Goal: Transaction & Acquisition: Book appointment/travel/reservation

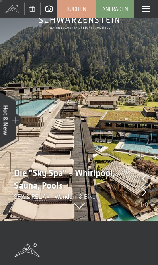
click at [146, 195] on icon at bounding box center [144, 192] width 4 height 8
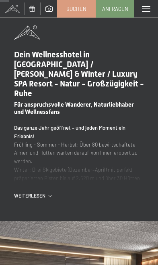
click at [38, 192] on span "Weiterlesen" at bounding box center [31, 195] width 34 height 7
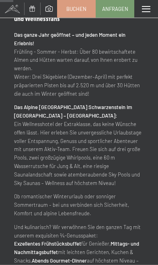
scroll to position [389, 0]
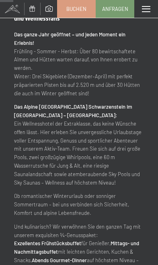
click at [144, 7] on span at bounding box center [146, 9] width 8 height 6
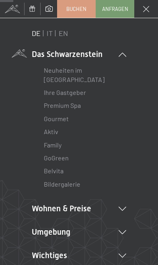
click at [58, 147] on link "Family" at bounding box center [53, 145] width 18 height 8
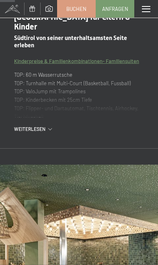
scroll to position [343, 0]
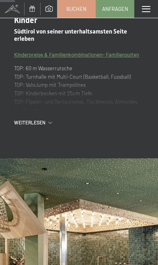
click at [39, 117] on span "Einwilligung Marketing*" at bounding box center [51, 115] width 53 height 6
click at [22, 117] on input "Einwilligung Marketing*" at bounding box center [18, 115] width 6 height 6
click at [44, 113] on span "Einwilligung Marketing*" at bounding box center [51, 115] width 53 height 6
click at [22, 113] on input "Einwilligung Marketing*" at bounding box center [18, 115] width 6 height 6
click at [46, 119] on span "Weiterlesen" at bounding box center [31, 122] width 34 height 7
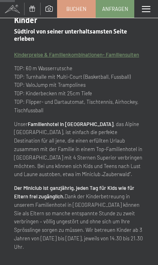
click at [45, 113] on span "Einwilligung Marketing*" at bounding box center [51, 115] width 53 height 6
click at [22, 113] on input "Einwilligung Marketing*" at bounding box center [18, 115] width 6 height 6
checkbox input "false"
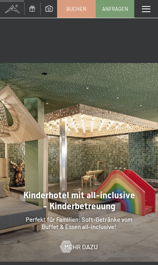
scroll to position [577, 0]
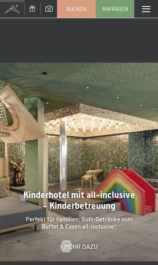
click at [85, 242] on span "Mehr dazu" at bounding box center [81, 246] width 33 height 9
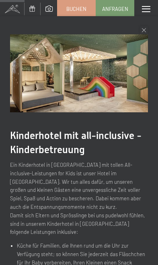
scroll to position [0, 0]
click at [145, 31] on icon at bounding box center [144, 30] width 4 height 4
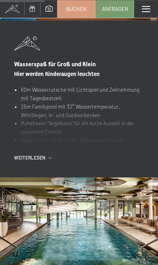
scroll to position [1058, 0]
click at [42, 154] on span "Weiterlesen" at bounding box center [31, 157] width 34 height 7
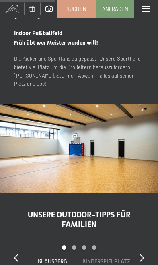
scroll to position [1327, 0]
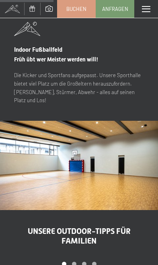
click at [74, 261] on div "Carousel Page 2" at bounding box center [74, 263] width 4 height 4
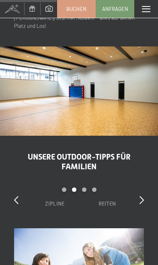
scroll to position [1401, 0]
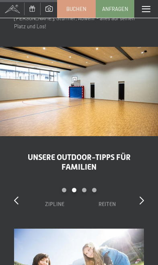
click at [19, 196] on icon at bounding box center [16, 200] width 4 height 8
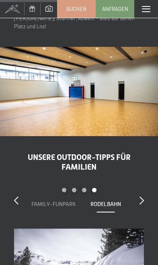
click at [19, 195] on div at bounding box center [16, 200] width 4 height 11
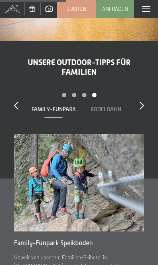
scroll to position [1495, 0]
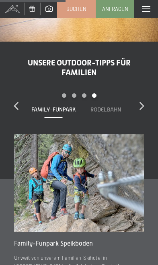
click at [117, 106] on span "Rodelbahn" at bounding box center [106, 109] width 31 height 6
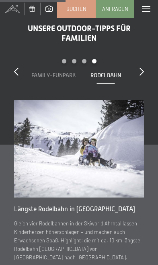
click at [144, 67] on icon at bounding box center [142, 71] width 4 height 8
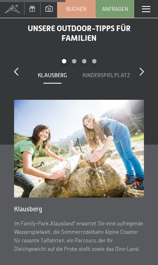
click at [48, 72] on span "Klausberg" at bounding box center [52, 75] width 29 height 6
click at [95, 72] on span "Kinderspielplatz" at bounding box center [107, 75] width 48 height 6
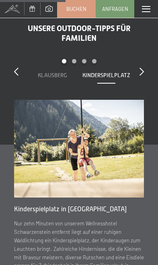
click at [144, 66] on div at bounding box center [142, 71] width 4 height 11
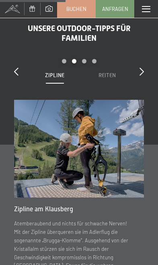
click at [85, 59] on div "Carousel Page 3" at bounding box center [84, 61] width 4 height 4
click at [18, 67] on icon at bounding box center [16, 71] width 4 height 8
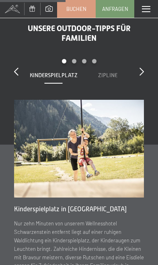
click at [112, 72] on span "Zipline" at bounding box center [107, 75] width 19 height 6
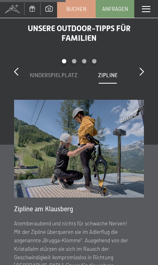
click at [142, 67] on icon at bounding box center [142, 71] width 4 height 8
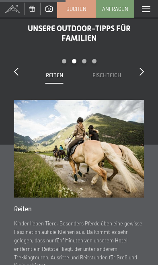
click at [114, 72] on span "Fischteich" at bounding box center [107, 75] width 29 height 6
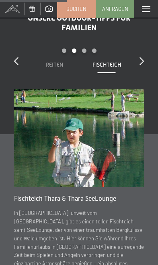
scroll to position [1508, 0]
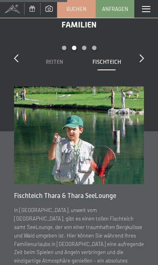
click at [138, 46] on div "slide 4 to 5 of 7 Klausberg Kinderspielplatz Zipline Reiten Fischteich Family-F…" at bounding box center [79, 66] width 130 height 41
click at [140, 53] on div at bounding box center [142, 58] width 4 height 11
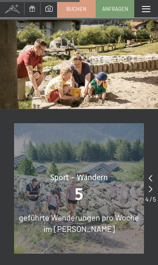
scroll to position [1797, 0]
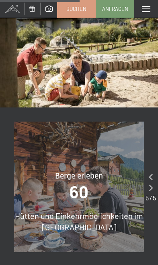
click at [152, 182] on div at bounding box center [151, 187] width 10 height 11
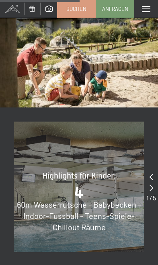
click at [150, 182] on div at bounding box center [152, 187] width 10 height 11
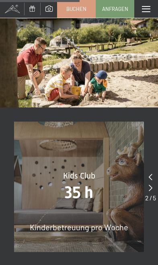
click at [150, 182] on div at bounding box center [151, 187] width 11 height 11
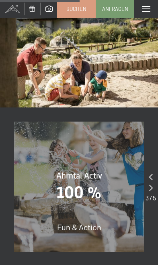
click at [148, 182] on div at bounding box center [151, 187] width 10 height 11
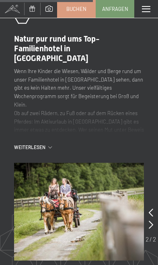
scroll to position [2075, 0]
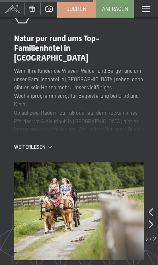
click at [40, 143] on span "Weiterlesen" at bounding box center [31, 146] width 34 height 7
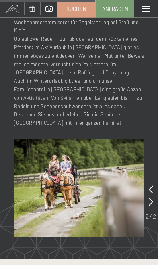
scroll to position [2128, 0]
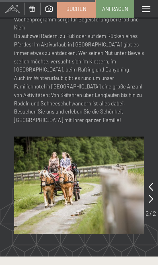
click at [152, 192] on div at bounding box center [151, 198] width 4 height 12
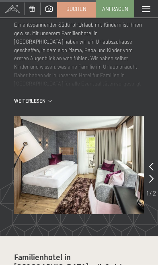
scroll to position [2091, 0]
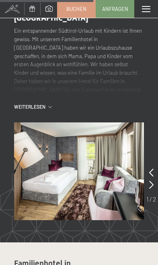
click at [153, 178] on div at bounding box center [152, 184] width 4 height 12
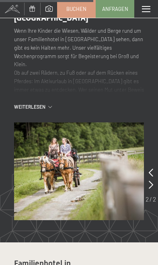
click at [152, 180] on icon at bounding box center [151, 184] width 4 height 8
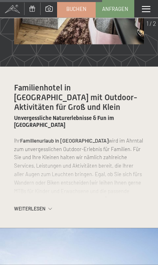
scroll to position [2266, 0]
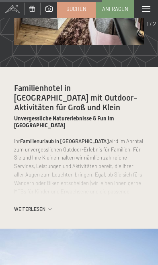
click at [39, 205] on span "Weiterlesen" at bounding box center [31, 208] width 34 height 7
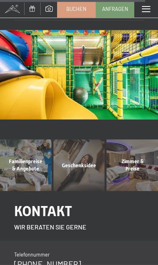
scroll to position [3313, 0]
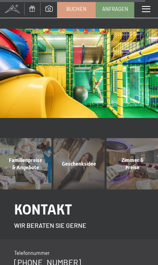
click at [21, 138] on div "Familienpreise & Angebote Mehr erfahren" at bounding box center [26, 164] width 54 height 52
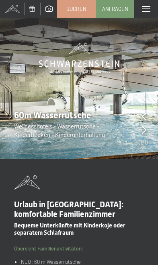
click at [144, 132] on icon at bounding box center [144, 129] width 4 height 8
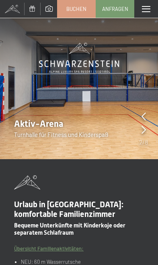
click at [144, 134] on div at bounding box center [144, 129] width 4 height 11
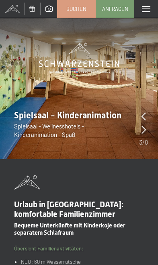
click at [144, 132] on icon at bounding box center [144, 129] width 4 height 8
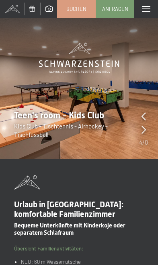
click at [142, 135] on div at bounding box center [144, 129] width 4 height 11
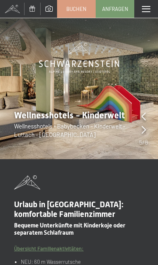
click at [138, 133] on div "Wellnesshotels - Kinderwelt Wellnesshotels - Babybecken - Kinderwelt - Luttach …" at bounding box center [71, 123] width 142 height 29
click at [142, 132] on icon at bounding box center [144, 129] width 4 height 8
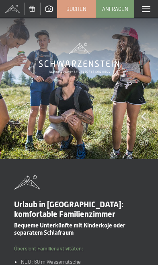
click at [138, 133] on img at bounding box center [79, 79] width 158 height 159
click at [145, 135] on div at bounding box center [144, 129] width 4 height 11
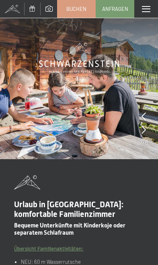
click at [144, 133] on icon at bounding box center [144, 129] width 4 height 8
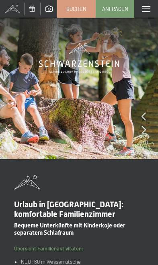
click at [138, 133] on img at bounding box center [79, 79] width 158 height 159
click at [146, 129] on icon at bounding box center [144, 129] width 4 height 8
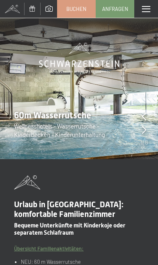
click at [145, 131] on icon at bounding box center [144, 129] width 4 height 8
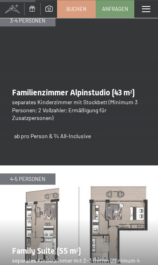
scroll to position [621, 0]
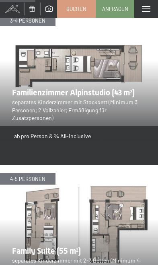
click at [83, 13] on link "Buchen" at bounding box center [77, 8] width 38 height 17
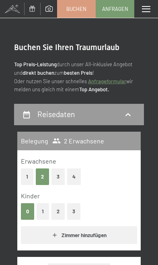
click at [21, 173] on button "1" at bounding box center [27, 176] width 13 height 17
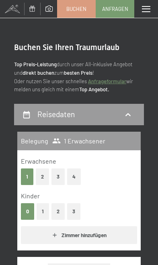
click at [40, 212] on button "1" at bounding box center [43, 211] width 13 height 17
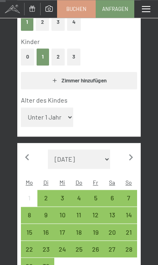
scroll to position [167, 0]
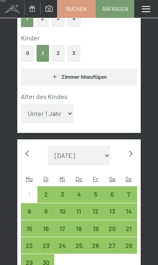
click at [46, 108] on select "Unter 1 Jahr 1 Jahr 2 Jahre 3 Jahre 4 Jahre 5 Jahre 6 Jahre 7 Jahre 8 Jahre 9 J…" at bounding box center [47, 113] width 52 height 19
select select "10"
click at [135, 147] on icon "button" at bounding box center [131, 153] width 13 height 13
select select "[DATE]"
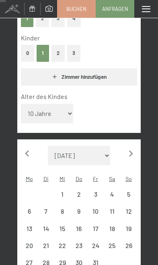
select select "[DATE]"
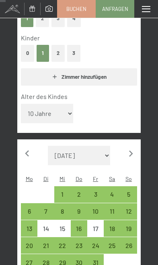
click at [114, 208] on div "11" at bounding box center [112, 215] width 15 height 15
select select "[DATE]"
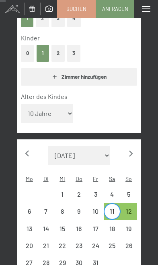
click at [67, 242] on div "22" at bounding box center [62, 249] width 15 height 15
select select "[DATE]"
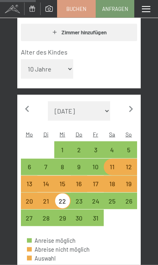
scroll to position [223, 0]
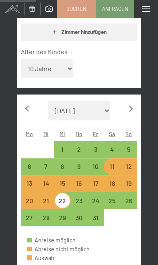
click at [95, 163] on div "10" at bounding box center [95, 170] width 15 height 15
select select "[DATE]"
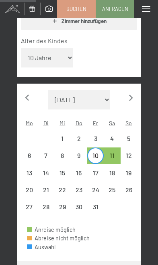
click at [58, 186] on div "22" at bounding box center [62, 193] width 15 height 15
select select "[DATE]"
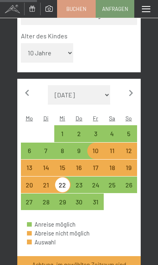
scroll to position [226, 0]
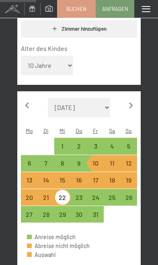
click at [98, 160] on div "10" at bounding box center [95, 167] width 15 height 15
select select "[DATE]"
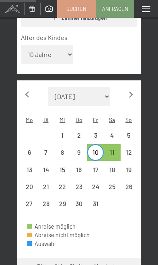
click at [99, 166] on div "17" at bounding box center [95, 173] width 15 height 15
select select "[DATE]"
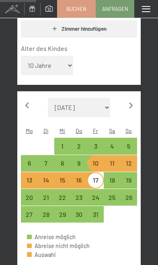
click at [119, 160] on div "11" at bounding box center [112, 167] width 15 height 15
select select "[DATE]"
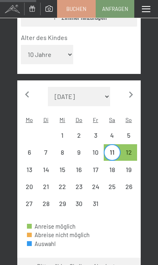
click at [116, 178] on div "25" at bounding box center [112, 186] width 17 height 17
select select "[DATE]"
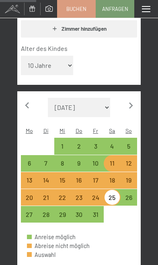
click at [116, 177] on div "18" at bounding box center [112, 184] width 15 height 15
select select "[DATE]"
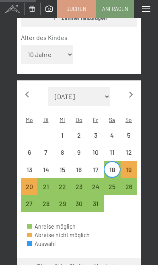
click at [114, 183] on div "25" at bounding box center [112, 190] width 15 height 15
select select "[DATE]"
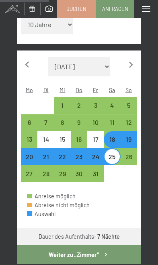
scroll to position [267, 0]
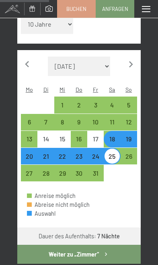
click at [113, 135] on div "18" at bounding box center [112, 142] width 15 height 15
select select "[DATE]"
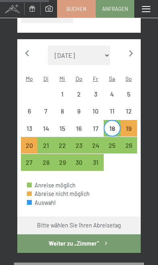
click at [50, 159] on div "28" at bounding box center [45, 166] width 15 height 15
select select "[DATE]"
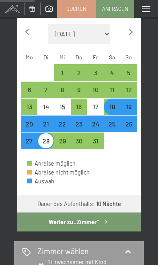
scroll to position [287, 0]
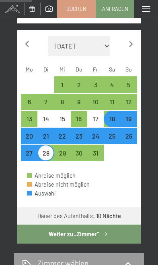
click at [114, 115] on div "18" at bounding box center [112, 122] width 15 height 15
select select "[DATE]"
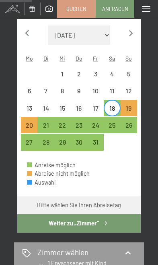
click at [63, 139] on div "29" at bounding box center [62, 146] width 15 height 15
select select "[DATE]"
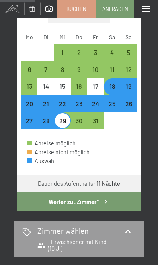
click at [113, 192] on button "Weiter zu „Zimmer“" at bounding box center [79, 201] width 124 height 19
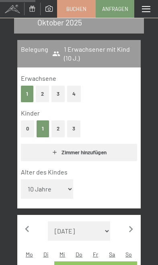
select select "[DATE]"
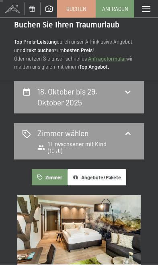
scroll to position [0, 0]
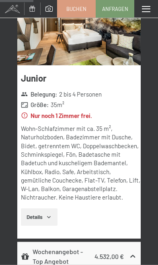
click at [45, 217] on button "Details" at bounding box center [39, 217] width 37 height 18
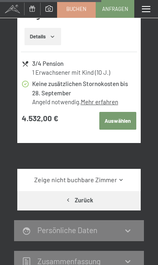
scroll to position [766, 0]
click at [117, 175] on link "Zeige nicht buchbare Zimmer" at bounding box center [79, 179] width 117 height 9
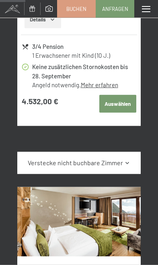
click at [123, 158] on link "Verstecke nicht buchbare Zimmer" at bounding box center [79, 162] width 117 height 9
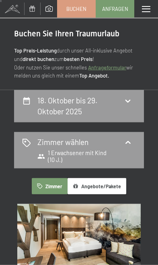
scroll to position [11, 0]
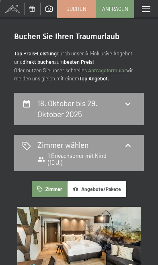
click at [131, 108] on div "18. Oktober bis 29. Oktober 2025" at bounding box center [79, 109] width 114 height 22
select select "10"
select select "[DATE]"
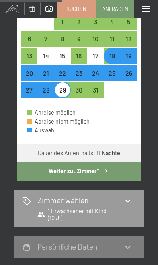
scroll to position [350, 0]
